Goal: Information Seeking & Learning: Learn about a topic

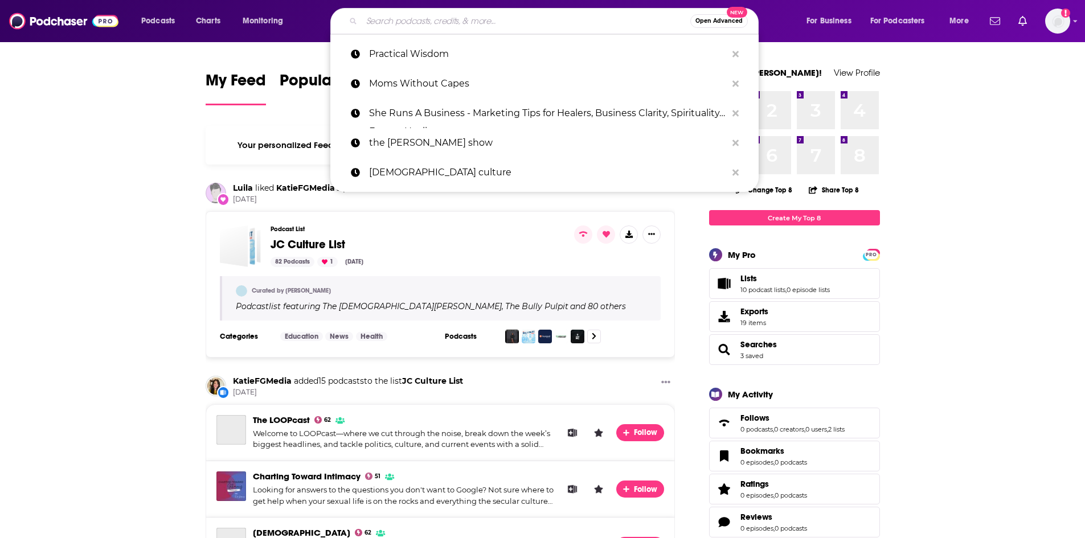
click at [416, 21] on input "Search podcasts, credits, & more..." at bounding box center [526, 21] width 329 height 18
paste input ""TheJakeGiffin Podcast ""
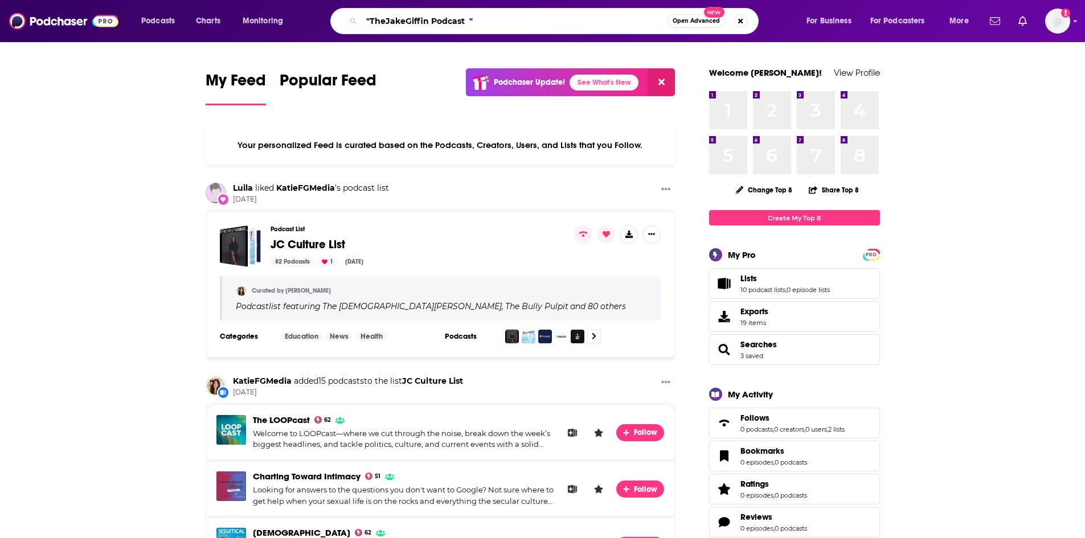
type input ""TheJakeGiffin Podcast ""
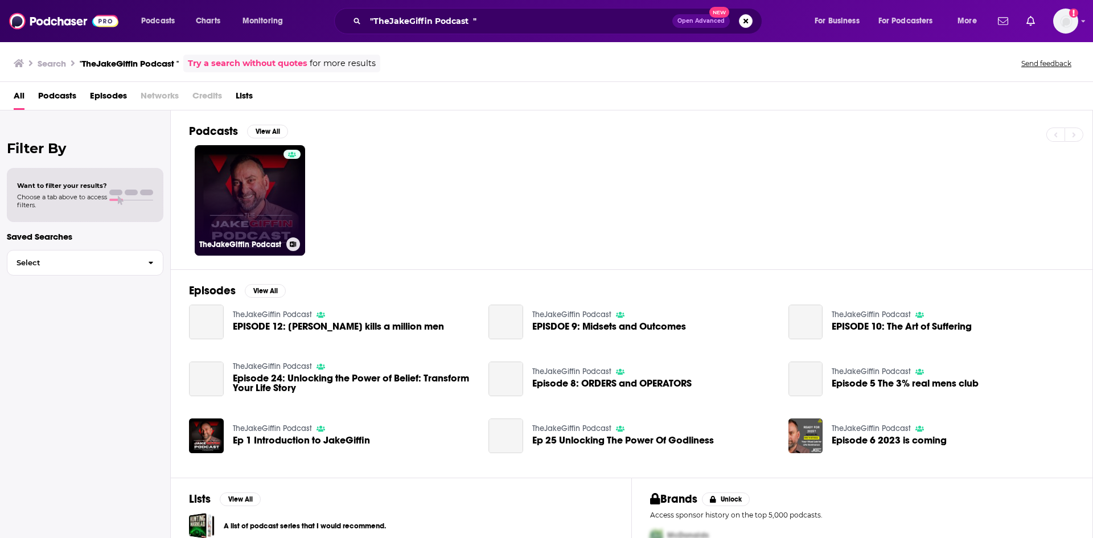
click at [255, 228] on link "TheJakeGiffin Podcast" at bounding box center [250, 200] width 110 height 110
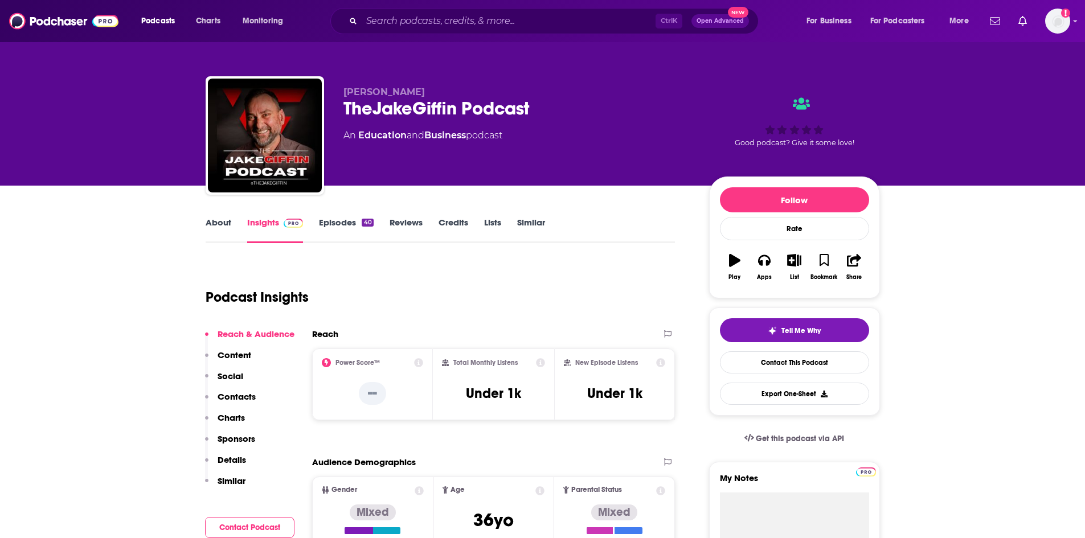
click at [220, 224] on link "About" at bounding box center [219, 230] width 26 height 26
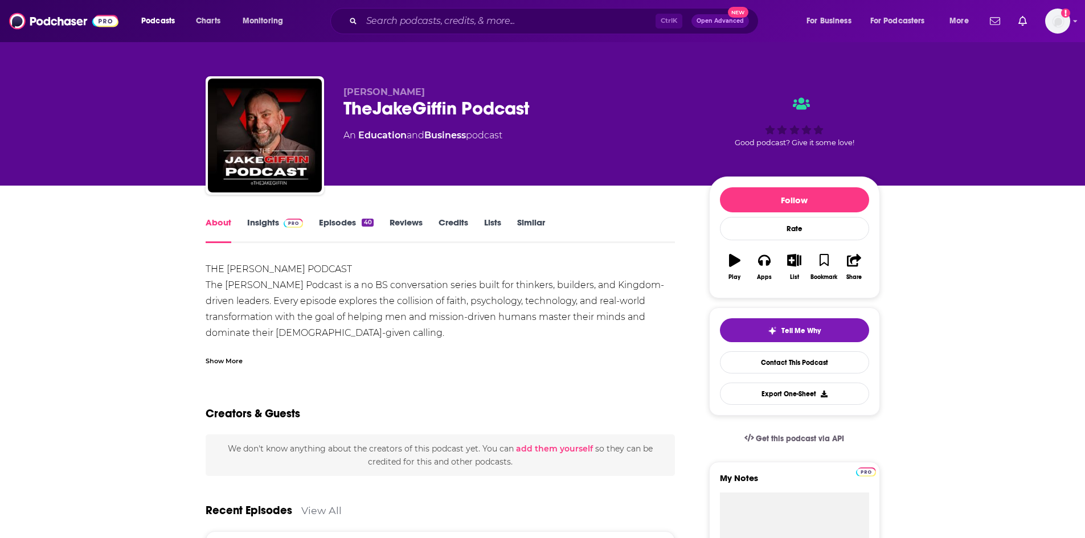
click at [213, 362] on div "Show More" at bounding box center [224, 360] width 37 height 11
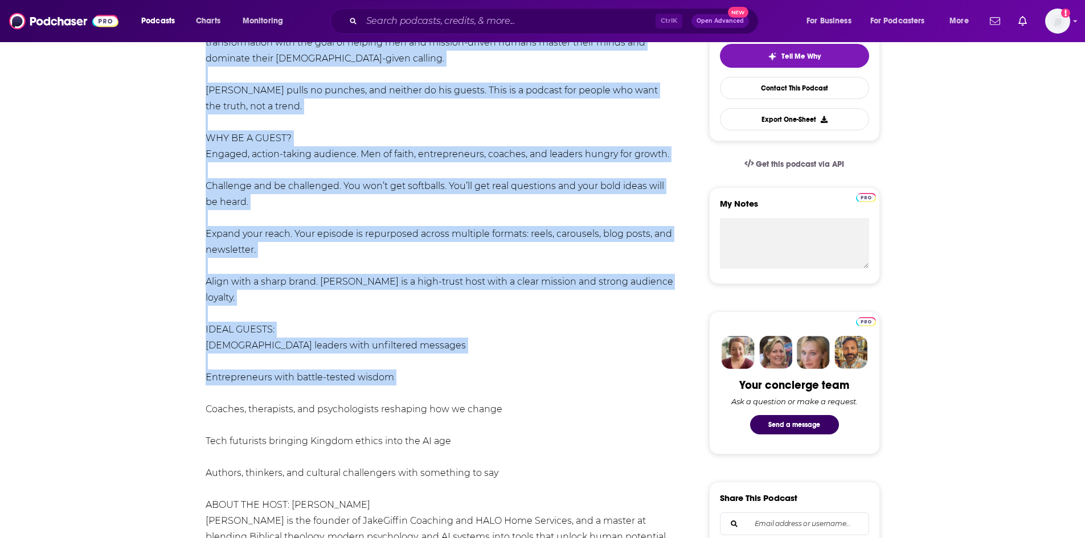
scroll to position [285, 0]
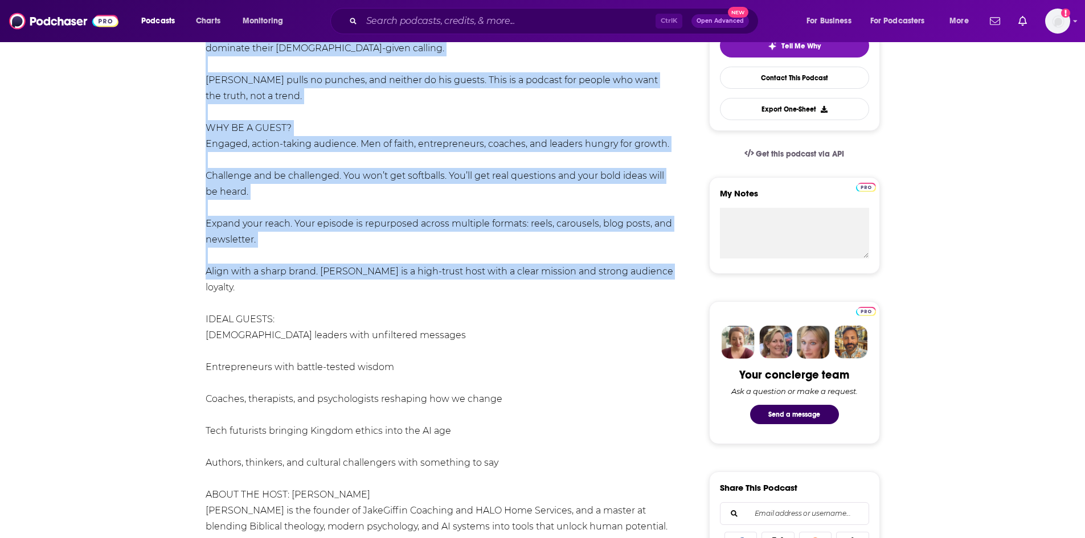
drag, startPoint x: 204, startPoint y: 285, endPoint x: 657, endPoint y: 265, distance: 452.6
copy div "The [PERSON_NAME] Podcast is a no BS conversation series built for thinkers, bu…"
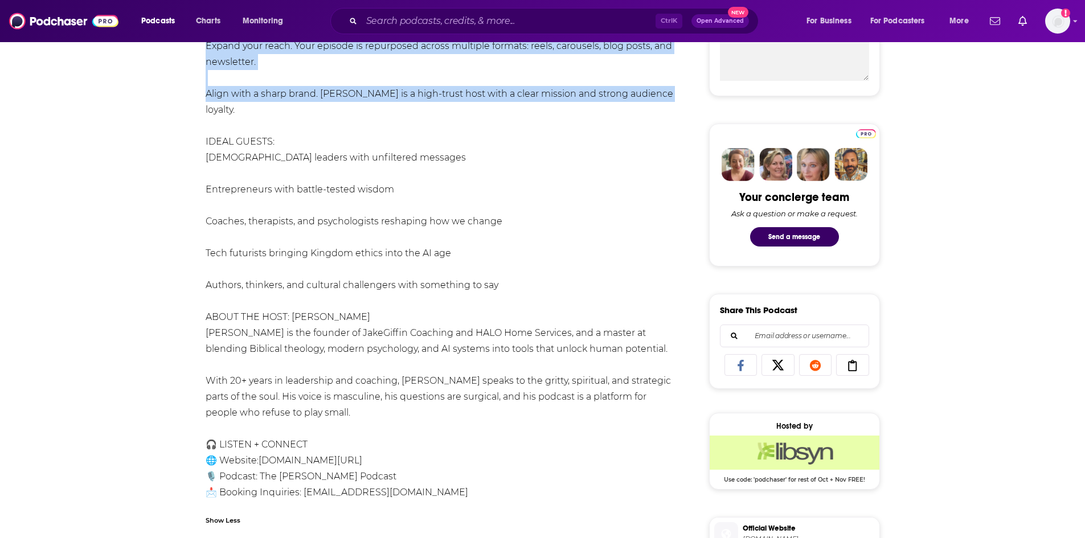
scroll to position [456, 0]
